Goal: Task Accomplishment & Management: Manage account settings

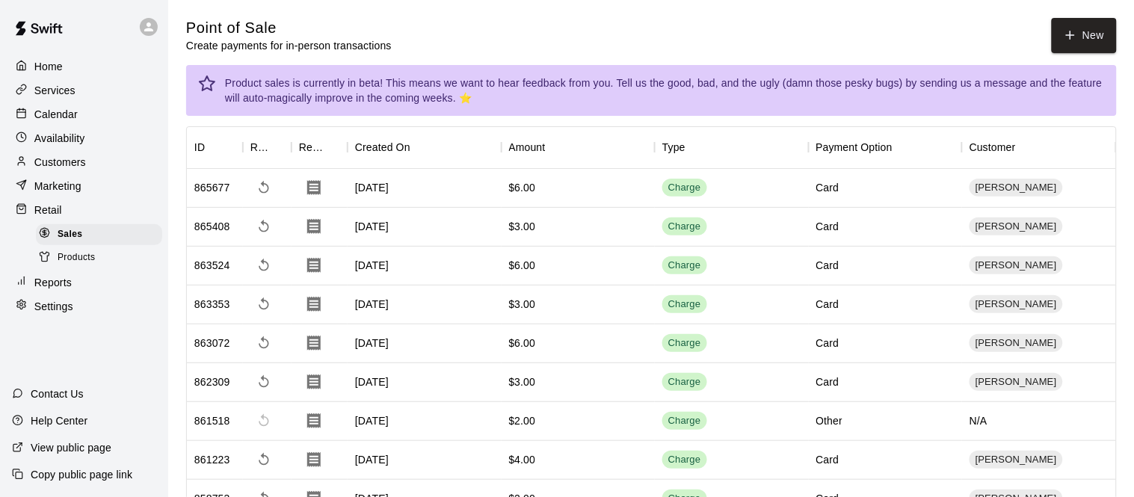
click at [55, 109] on p "Calendar" at bounding box center [55, 114] width 43 height 15
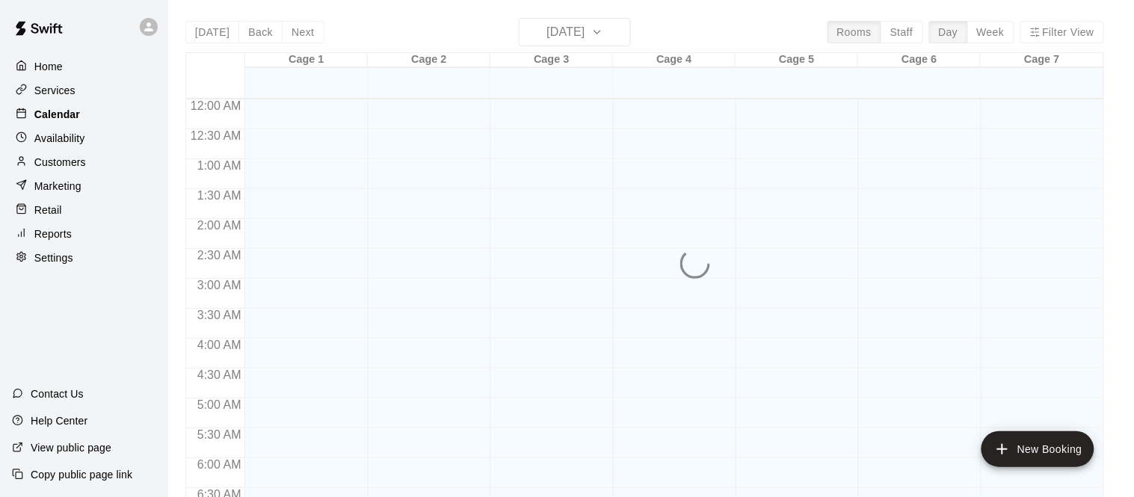
scroll to position [506, 0]
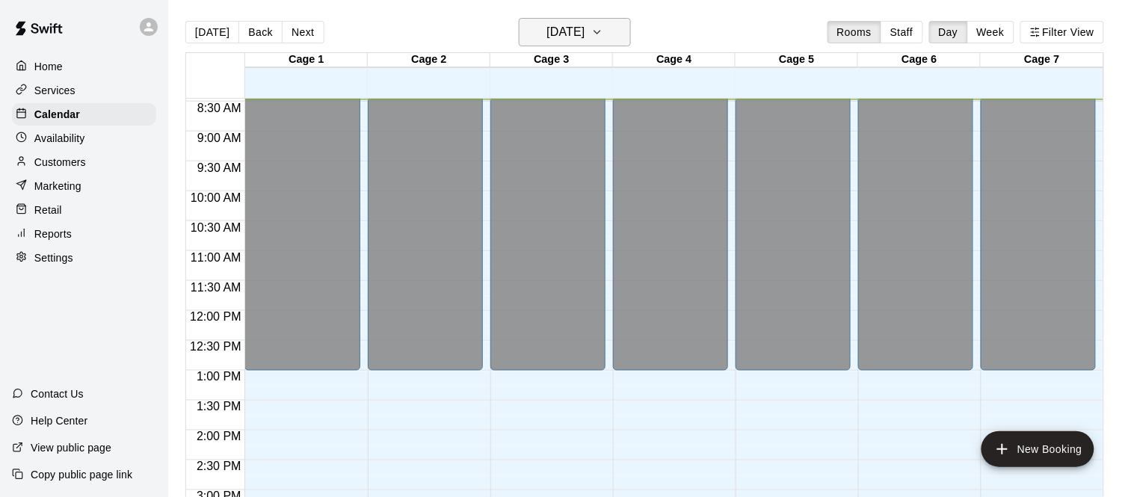
click at [574, 27] on h6 "[DATE]" at bounding box center [565, 32] width 38 height 21
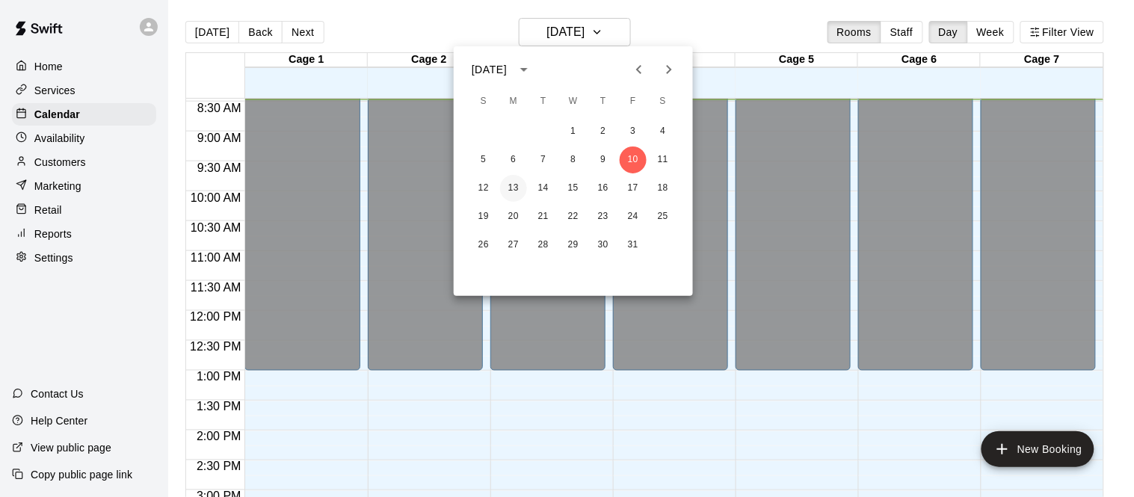
click at [510, 185] on button "13" at bounding box center [513, 188] width 27 height 27
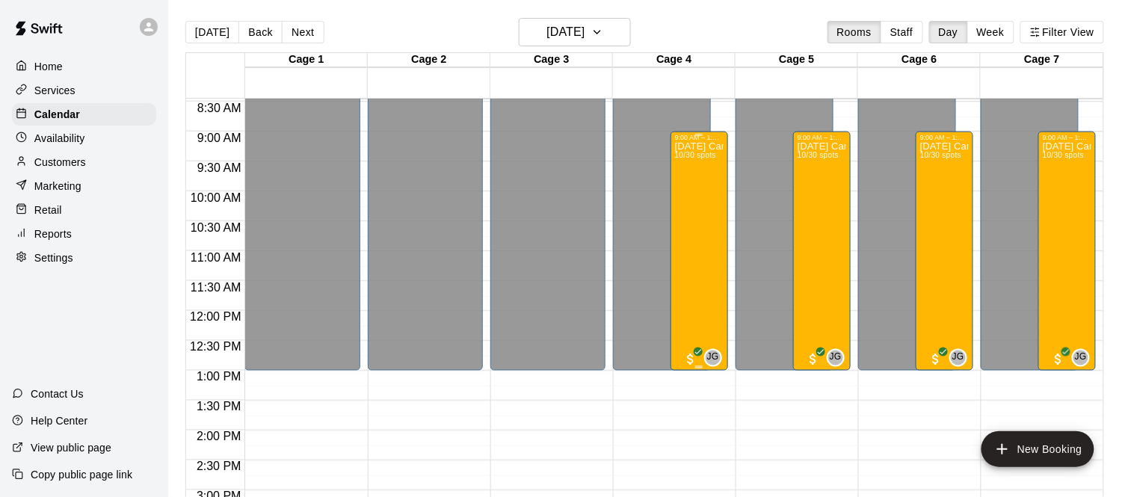
click at [688, 209] on div "[DATE] Camp [DATE] 10/30 spots" at bounding box center [699, 389] width 49 height 497
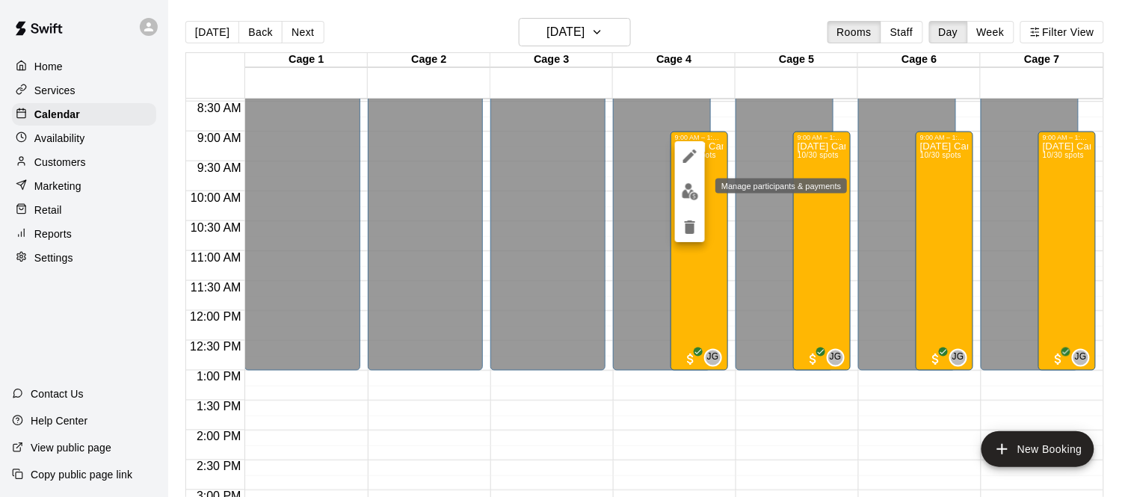
click at [689, 200] on button "edit" at bounding box center [690, 191] width 30 height 29
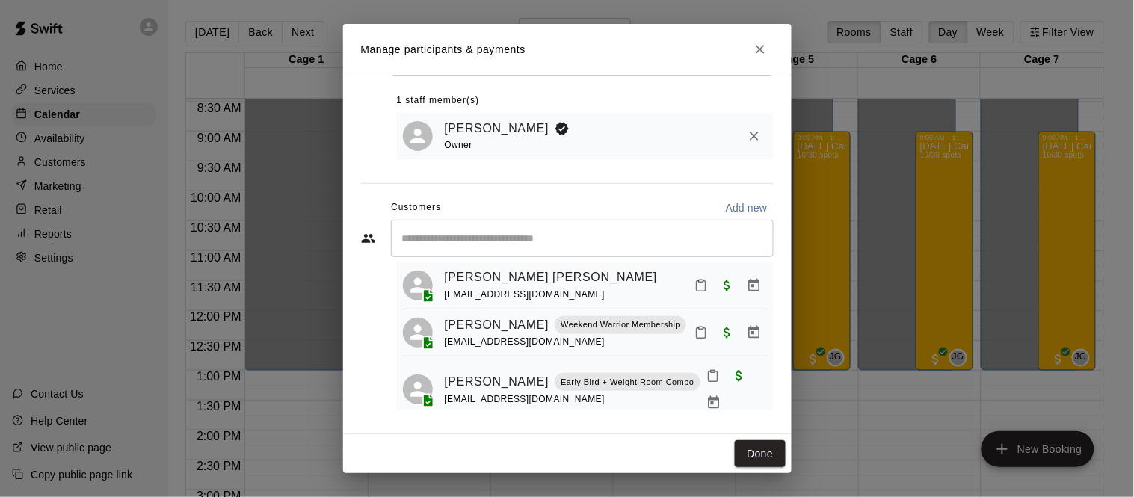
scroll to position [0, 0]
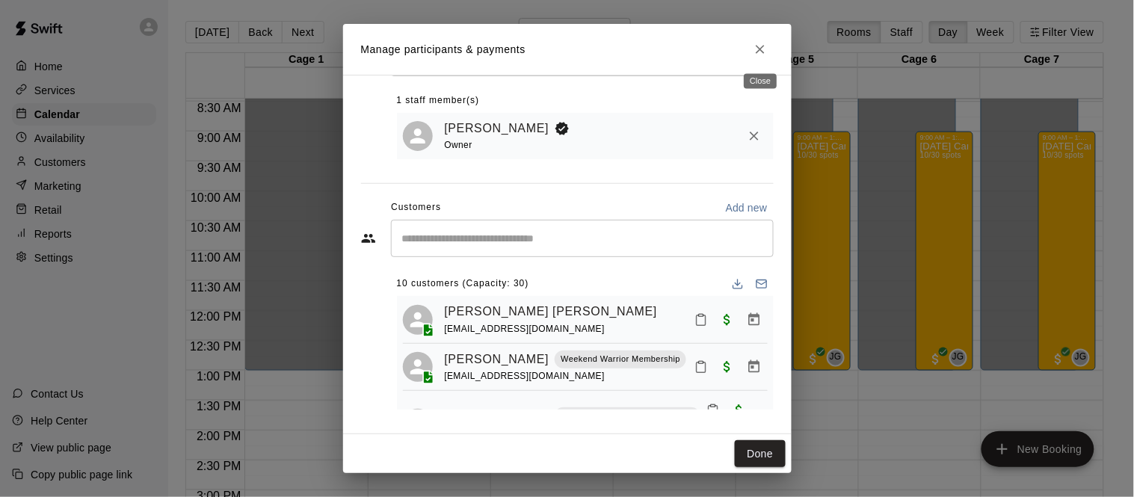
click at [764, 45] on icon "Close" at bounding box center [759, 49] width 15 height 15
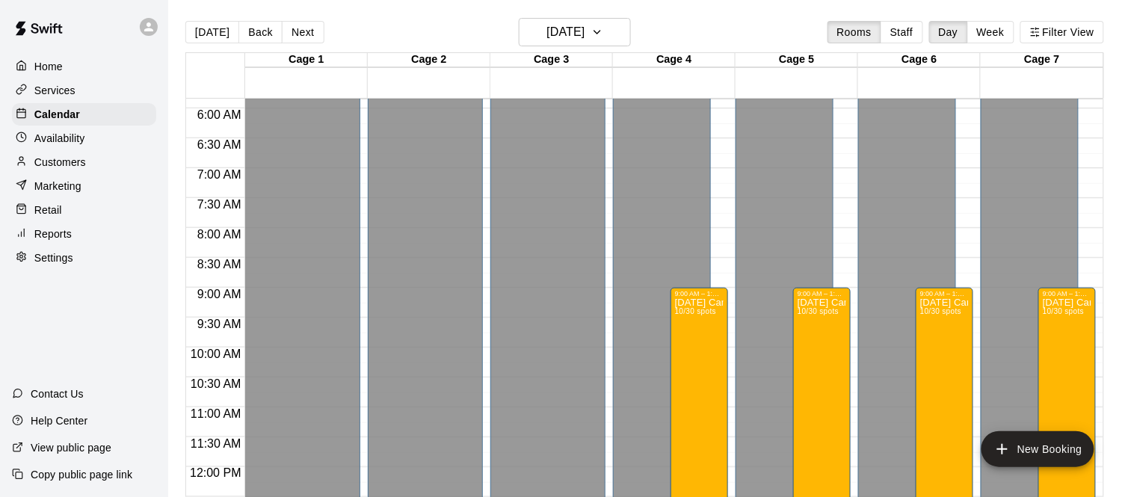
scroll to position [351, 0]
click at [557, 34] on h6 "[DATE]" at bounding box center [565, 32] width 38 height 21
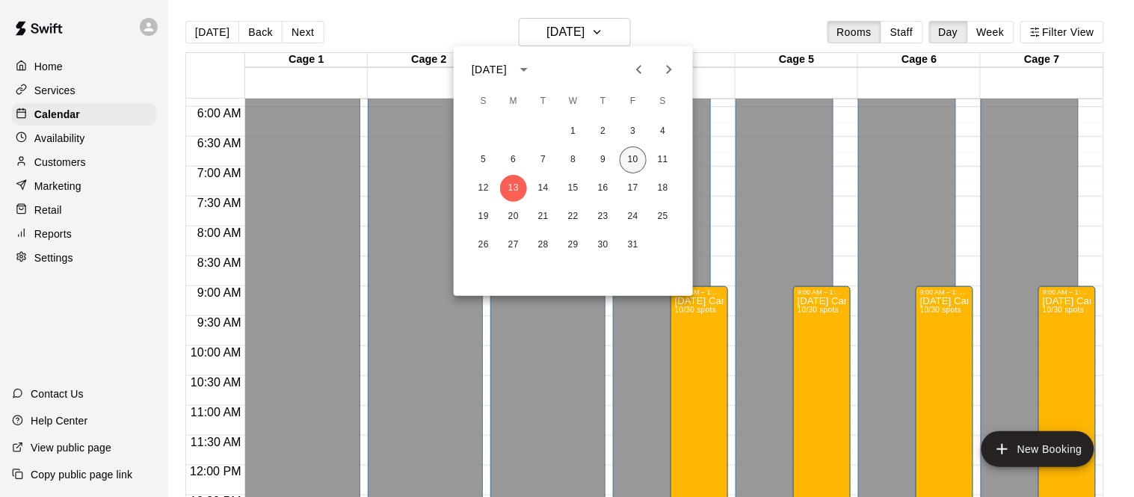
click at [631, 162] on button "10" at bounding box center [632, 159] width 27 height 27
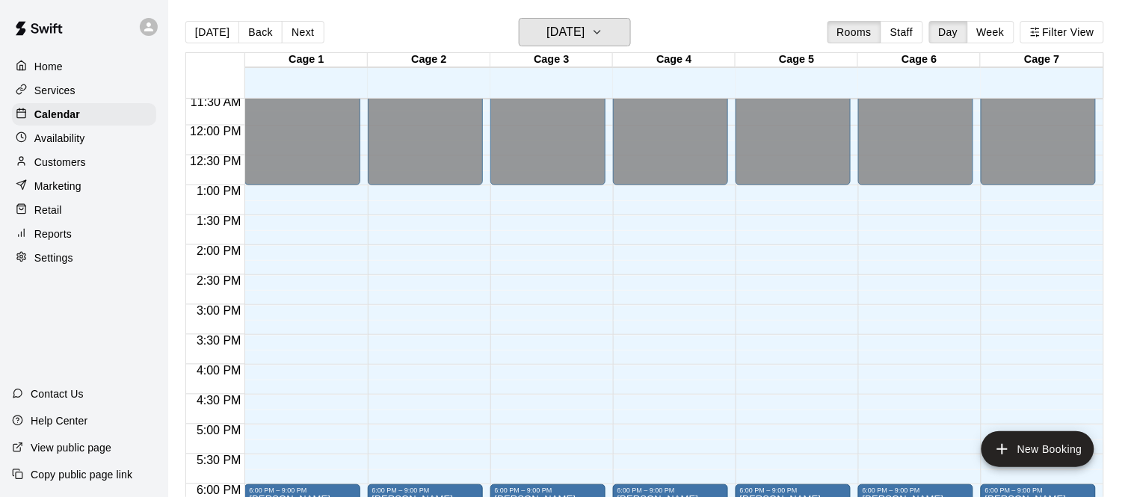
scroll to position [24, 0]
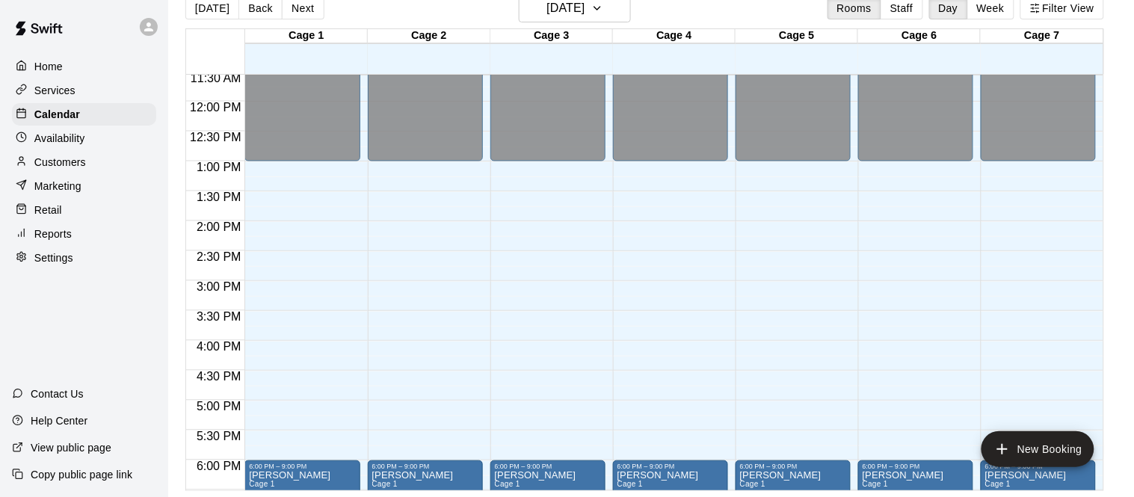
click at [89, 259] on div "Settings" at bounding box center [84, 258] width 144 height 22
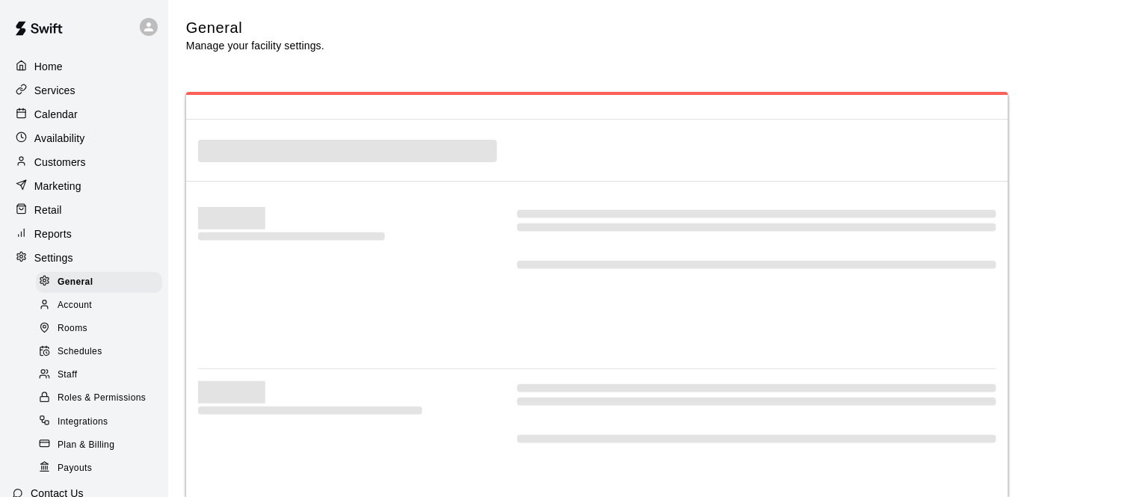
select select "**"
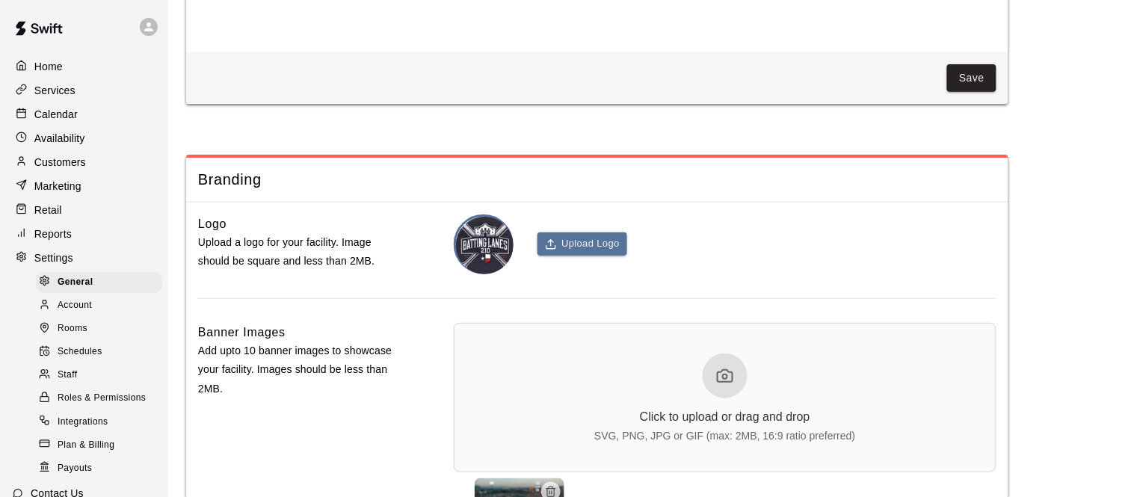
scroll to position [3188, 0]
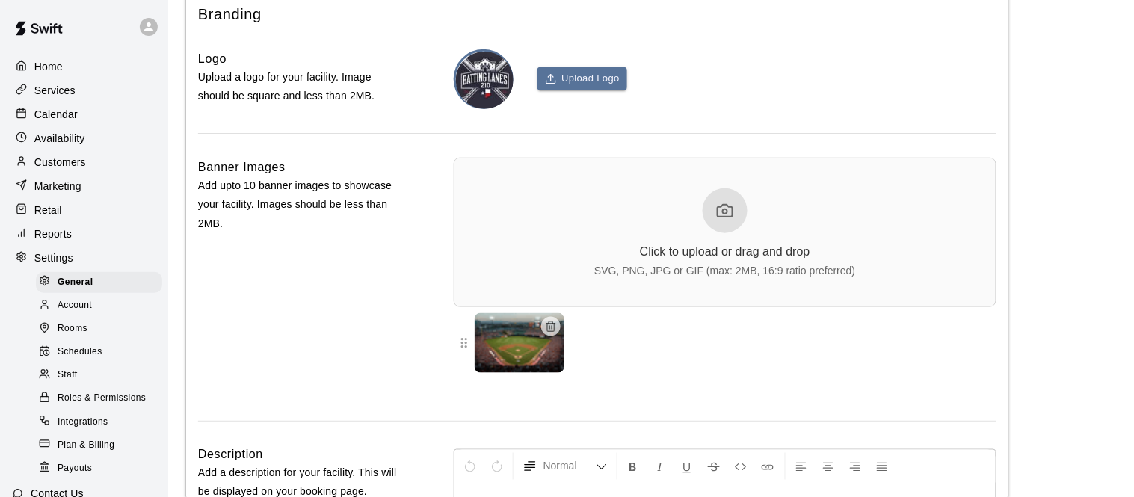
click at [64, 121] on p "Calendar" at bounding box center [55, 114] width 43 height 15
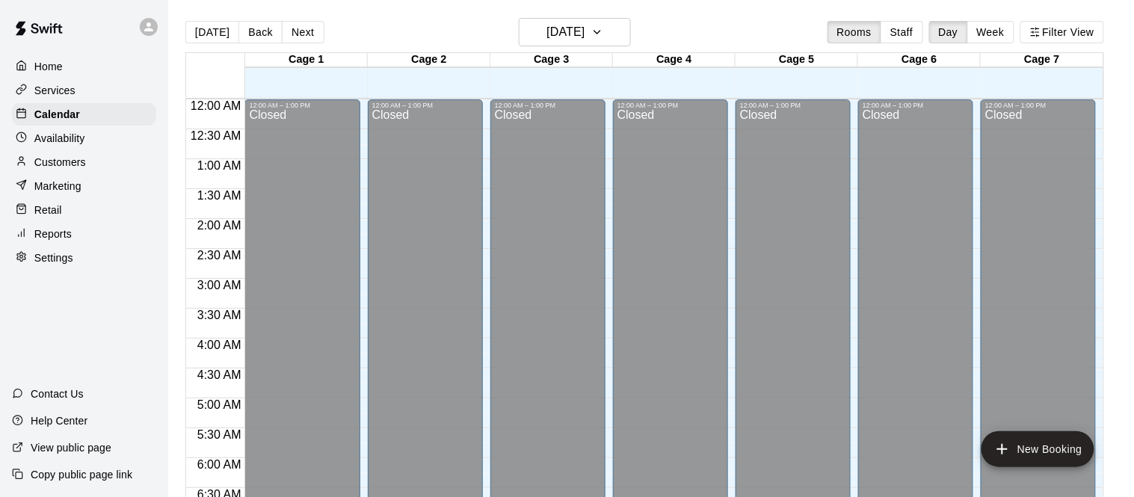
scroll to position [519, 0]
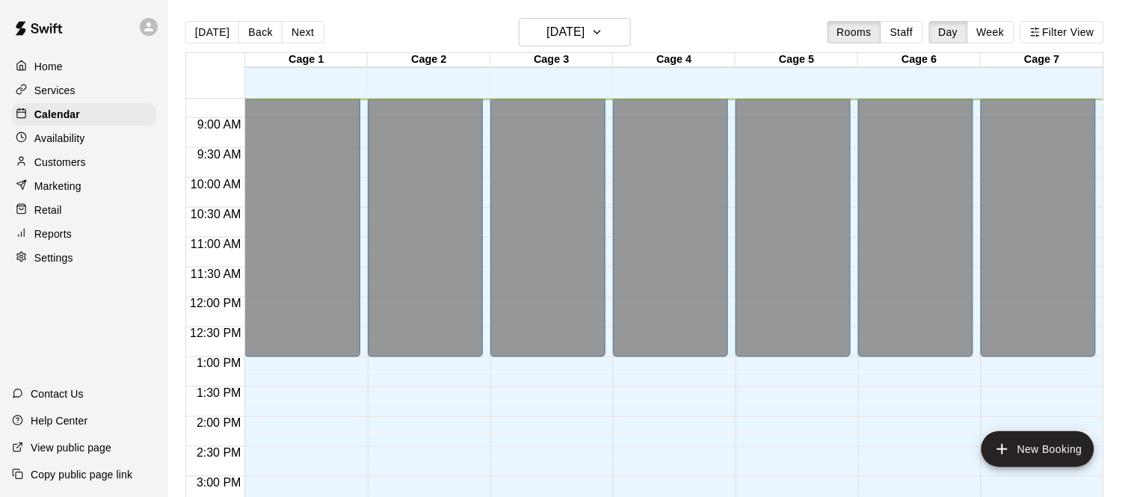
click at [545, 53] on div "Cage 3" at bounding box center [551, 60] width 123 height 14
click at [584, 20] on button "[DATE]" at bounding box center [575, 32] width 112 height 28
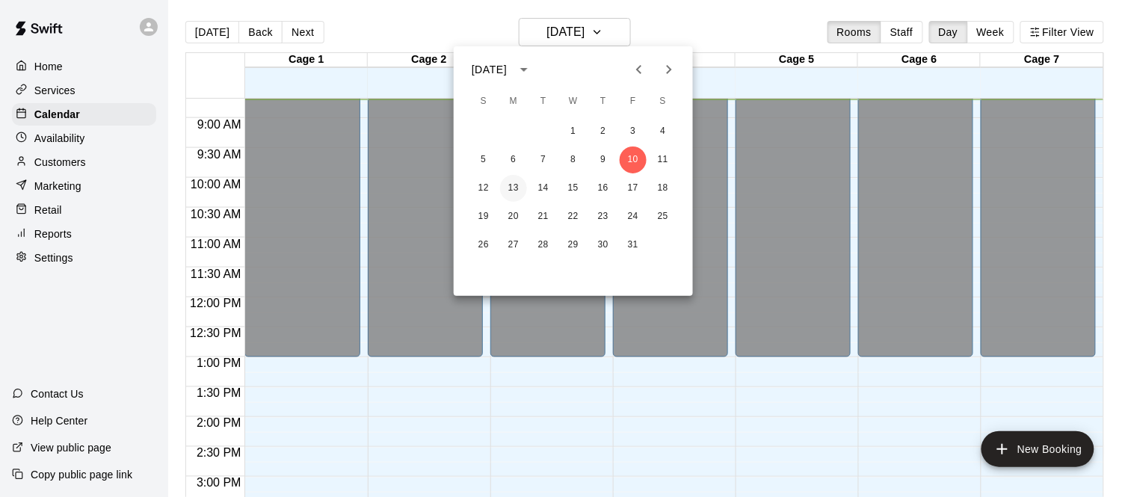
click at [516, 193] on button "13" at bounding box center [513, 188] width 27 height 27
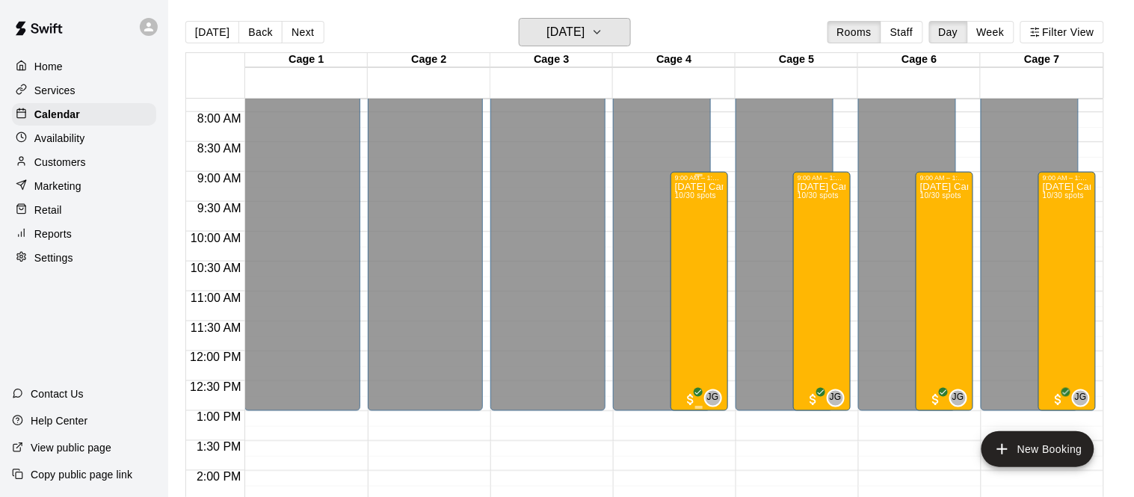
scroll to position [460, 0]
